Goal: Check status: Check status

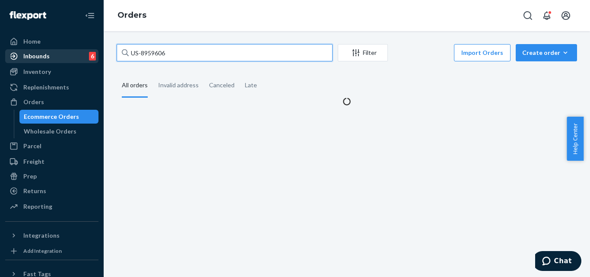
drag, startPoint x: 173, startPoint y: 49, endPoint x: 6, endPoint y: 54, distance: 167.6
click at [6, 54] on div "Home Inbounds 6 Shipping Plans Problems 6 Inventory Products Replenishments Ord…" at bounding box center [295, 138] width 590 height 277
type input "US-8957721"
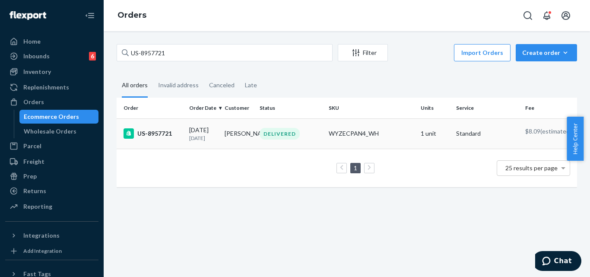
click at [154, 131] on div "US-8957721" at bounding box center [153, 133] width 59 height 10
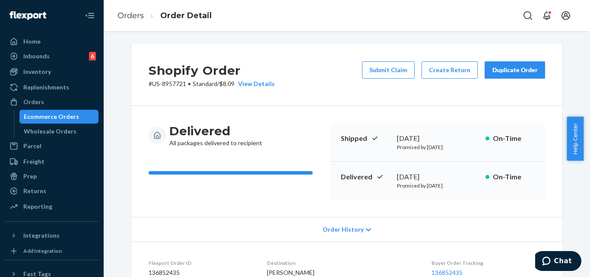
click at [238, 53] on div "Shopify Order # US-8957721 • Standard / $8.09 View Details Submit Claim Create …" at bounding box center [346, 75] width 431 height 62
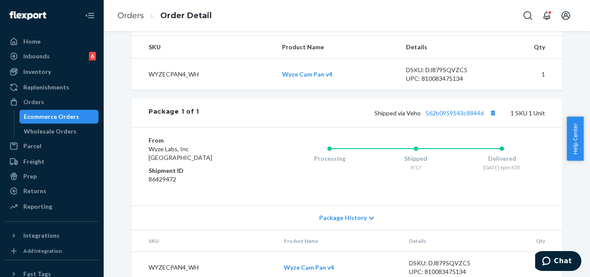
scroll to position [270, 0]
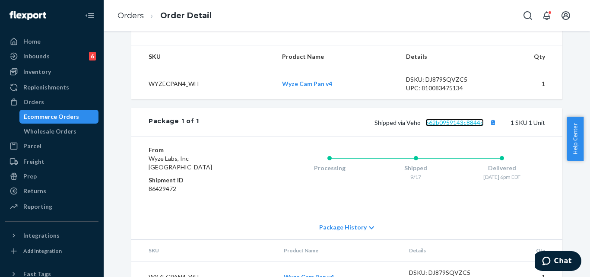
click at [441, 126] on link "562b0959143c8844d" at bounding box center [454, 122] width 58 height 7
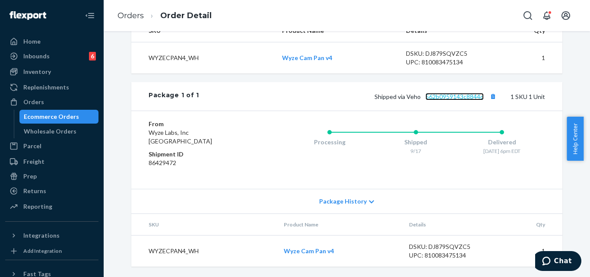
scroll to position [313, 0]
click at [454, 96] on link "562b0959143c8844d" at bounding box center [454, 96] width 58 height 7
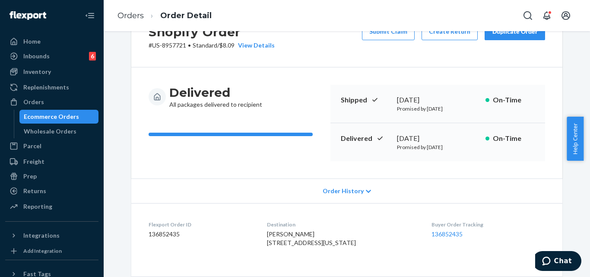
scroll to position [0, 0]
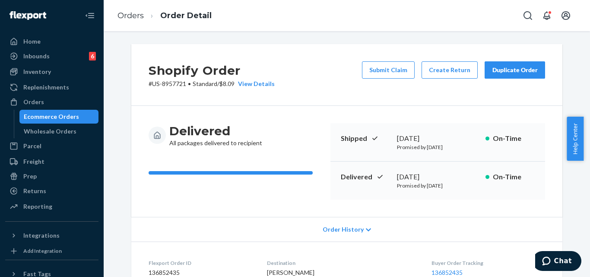
click at [60, 114] on div "Ecommerce Orders" at bounding box center [51, 116] width 55 height 9
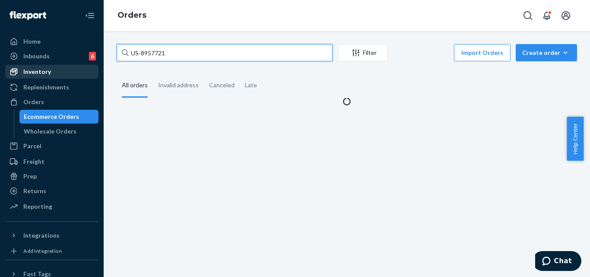
drag, startPoint x: 182, startPoint y: 56, endPoint x: 12, endPoint y: 70, distance: 170.3
click at [13, 70] on div "Home Inbounds 6 Shipping Plans Problems 6 Inventory Products Replenishments Ord…" at bounding box center [295, 138] width 590 height 277
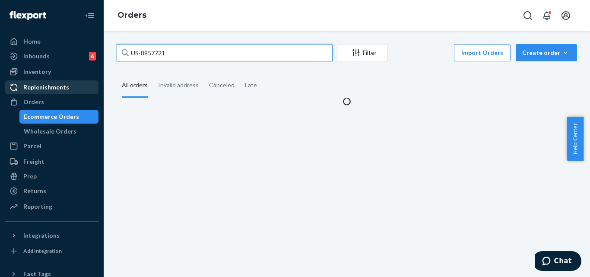
paste input "752939"
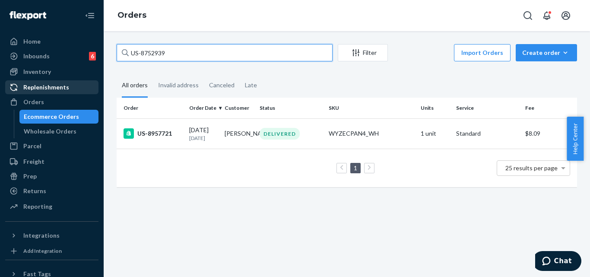
type input "US-8752939"
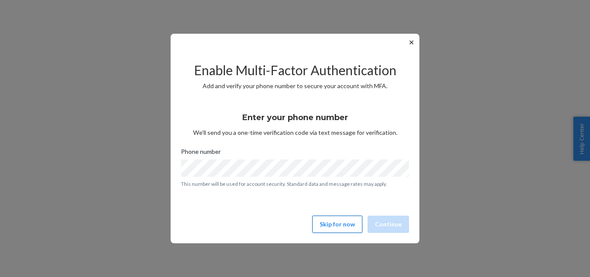
click at [327, 218] on button "Skip for now" at bounding box center [337, 223] width 50 height 17
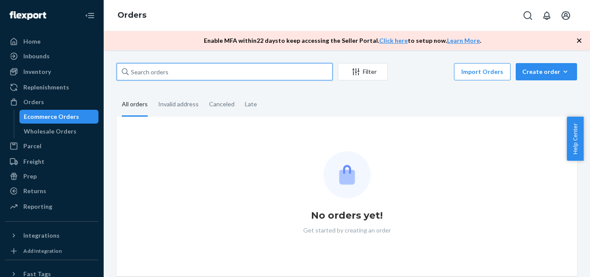
click at [151, 70] on input "text" at bounding box center [225, 71] width 216 height 17
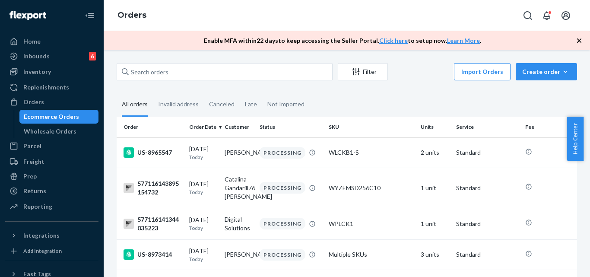
click at [580, 40] on icon "button" at bounding box center [579, 40] width 4 height 4
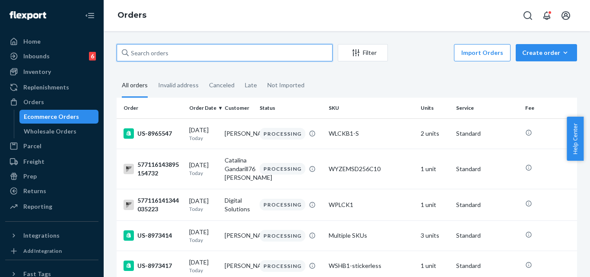
click at [234, 48] on input "text" at bounding box center [225, 52] width 216 height 17
paste input "US-8752939"
type input "US-8752939"
